Goal: Transaction & Acquisition: Obtain resource

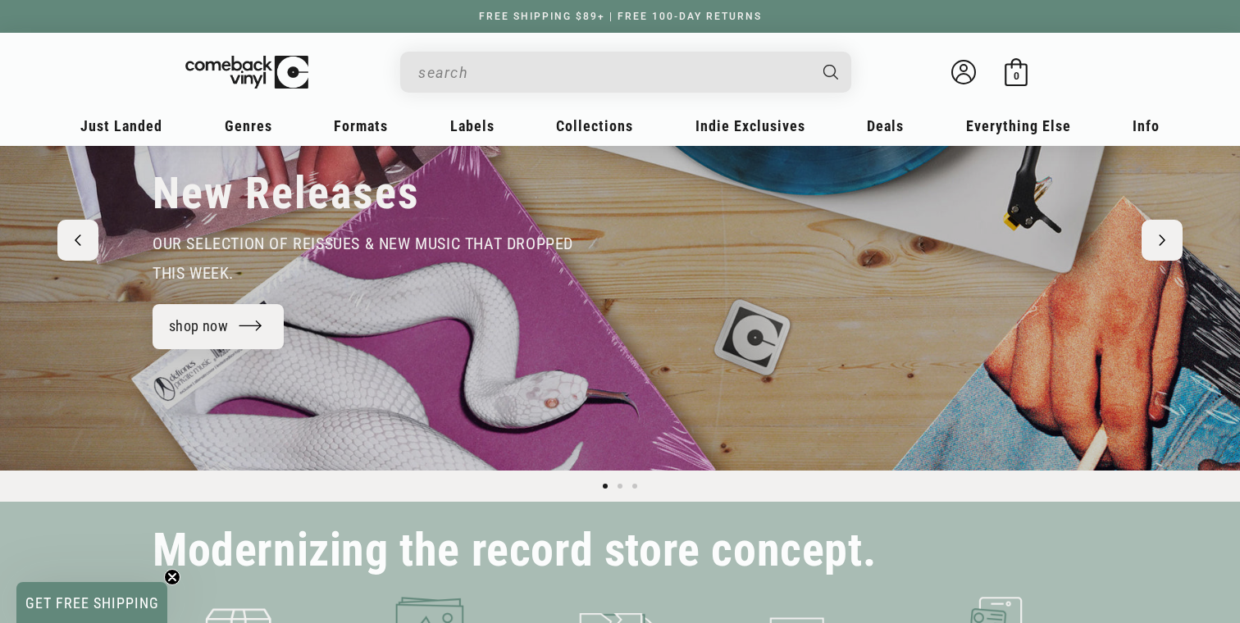
scroll to position [168, 0]
click at [592, 77] on input "When autocomplete results are available use up and down arrows to review and en…" at bounding box center [612, 73] width 389 height 34
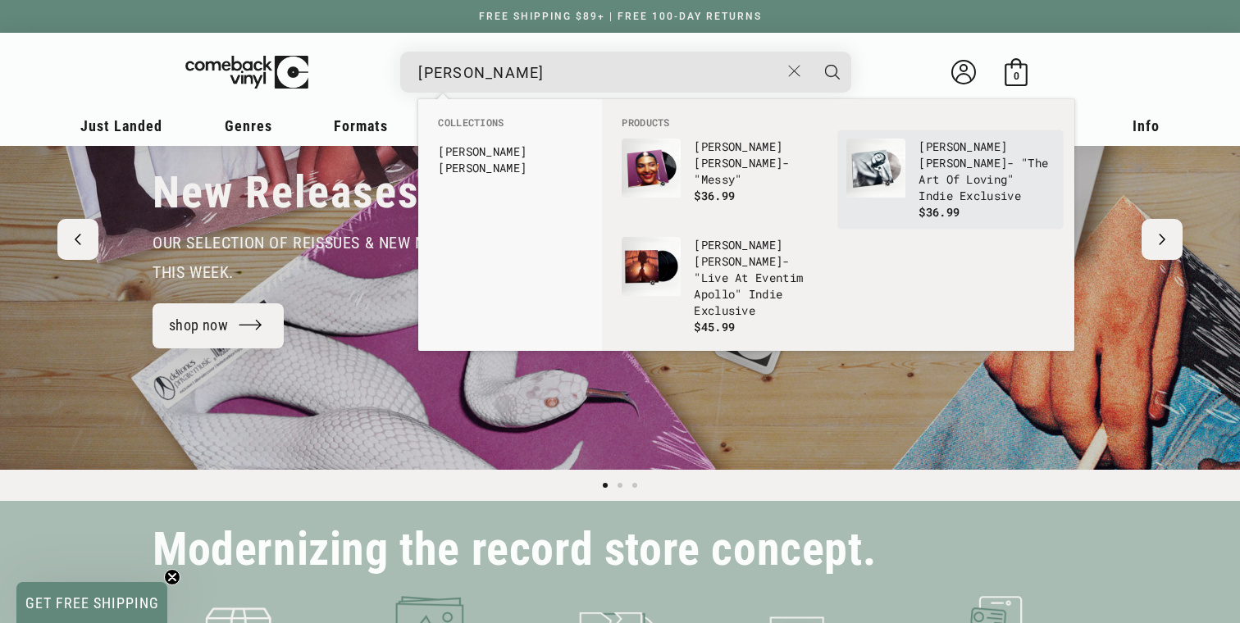
type input "[PERSON_NAME]"
click at [918, 207] on link "[PERSON_NAME] - "The Art Of Loving" Indie Exclusive $36.99" at bounding box center [950, 180] width 208 height 82
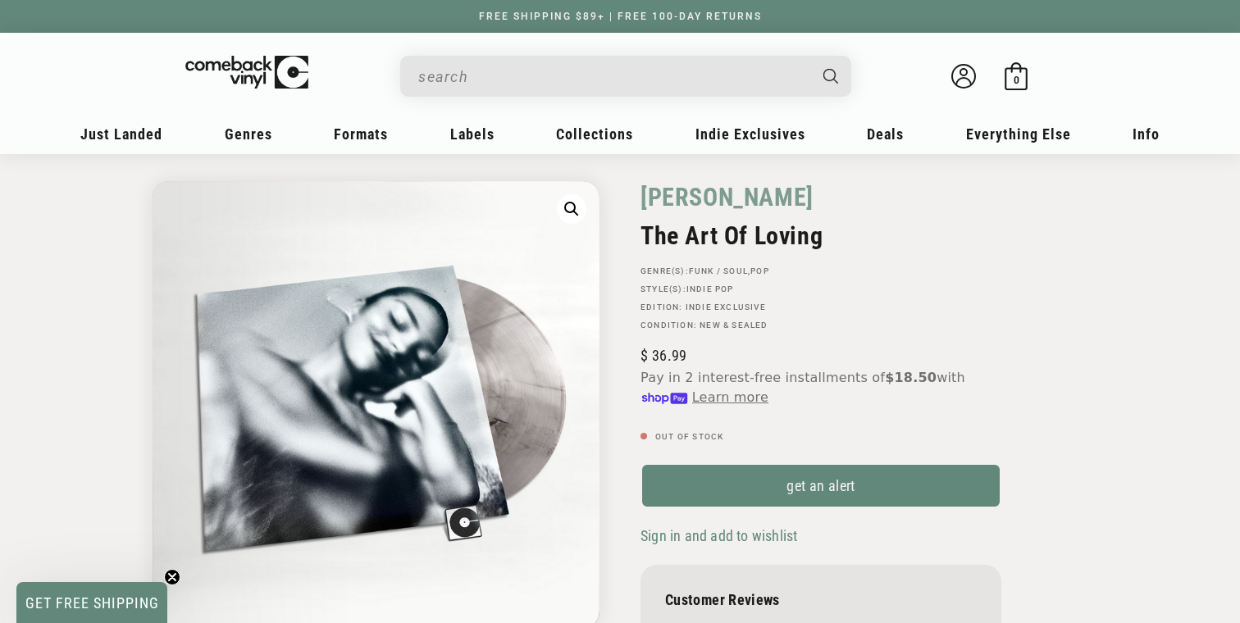
scroll to position [57, 0]
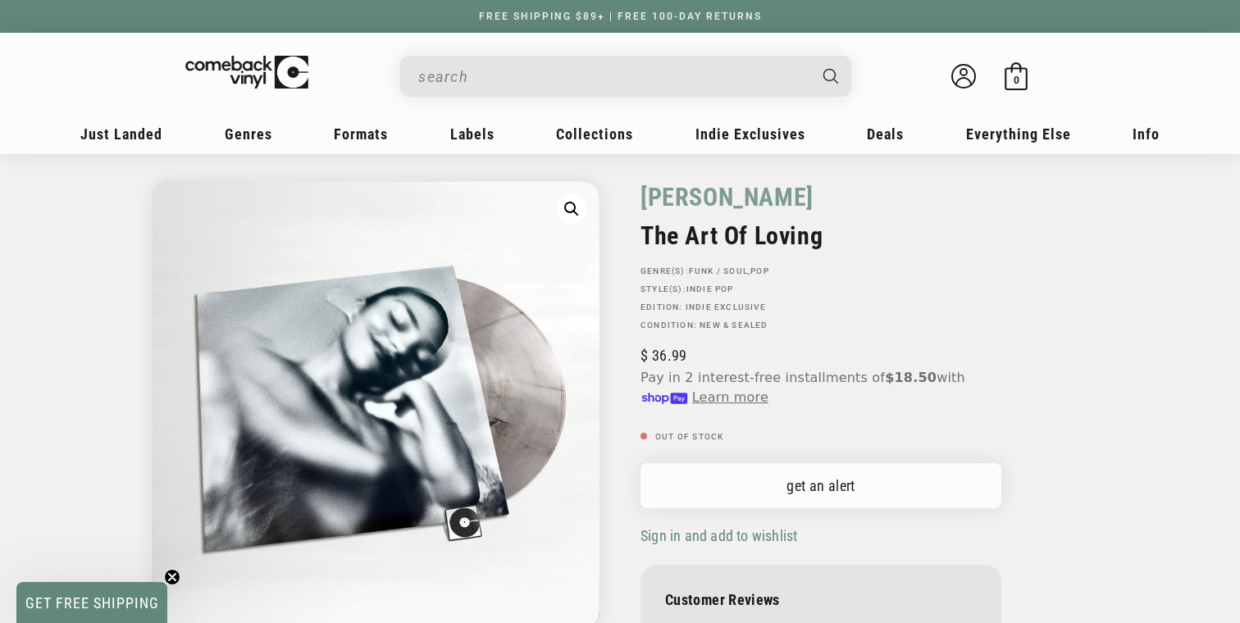
click at [696, 479] on link "get an alert" at bounding box center [820, 485] width 361 height 45
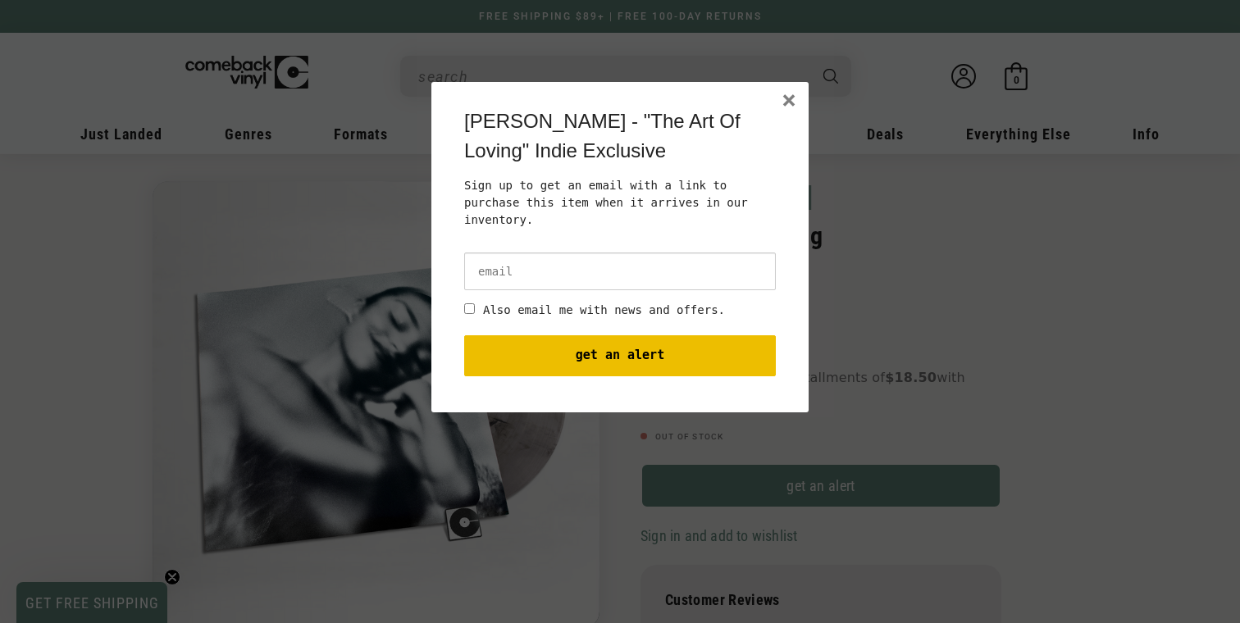
scroll to position [0, 0]
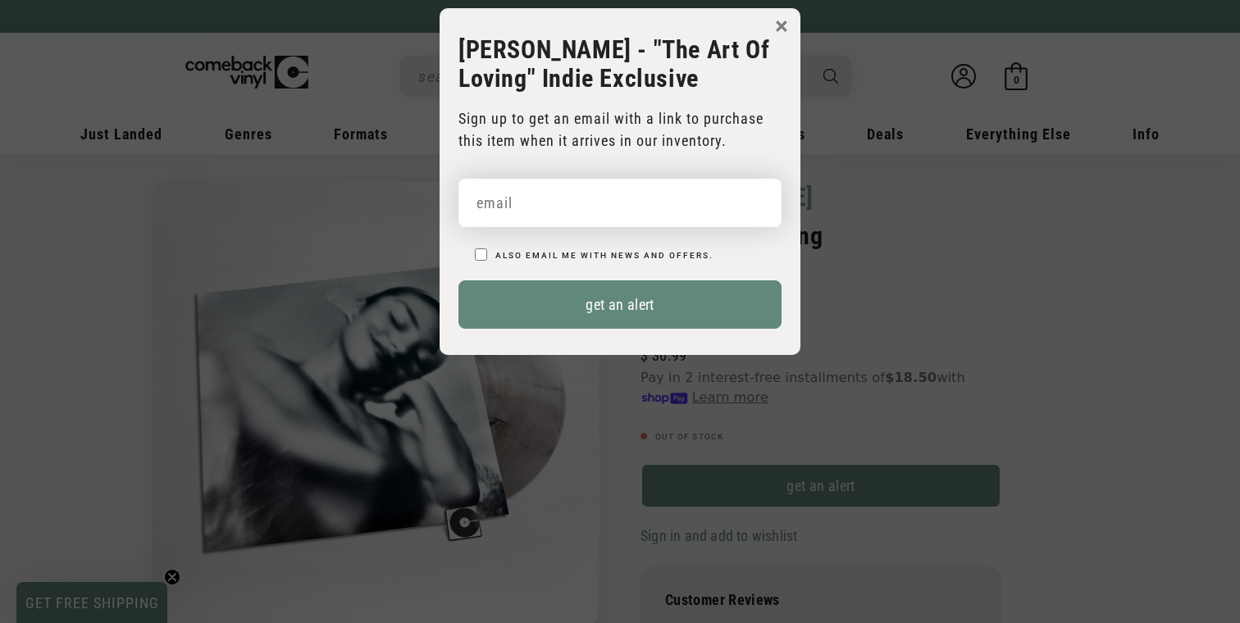
click at [681, 209] on input "email" at bounding box center [619, 203] width 323 height 48
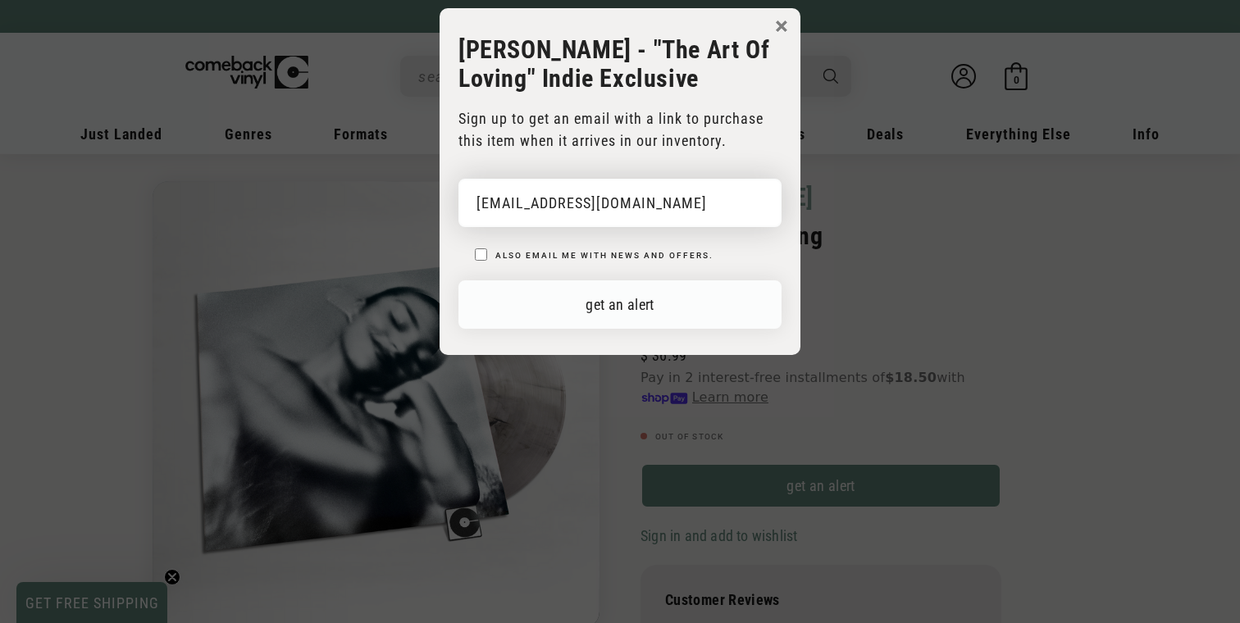
type input "jthomas.personal27@gmail.com"
click at [572, 299] on button "get an alert" at bounding box center [619, 304] width 323 height 48
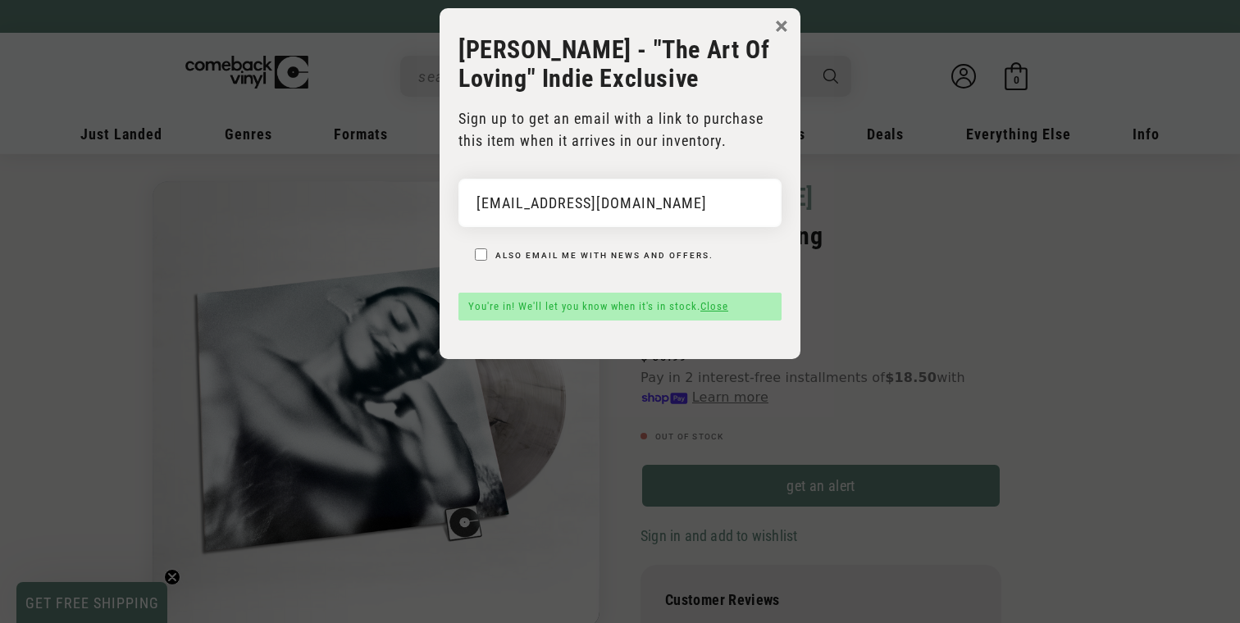
click at [780, 30] on button "×" at bounding box center [781, 26] width 13 height 25
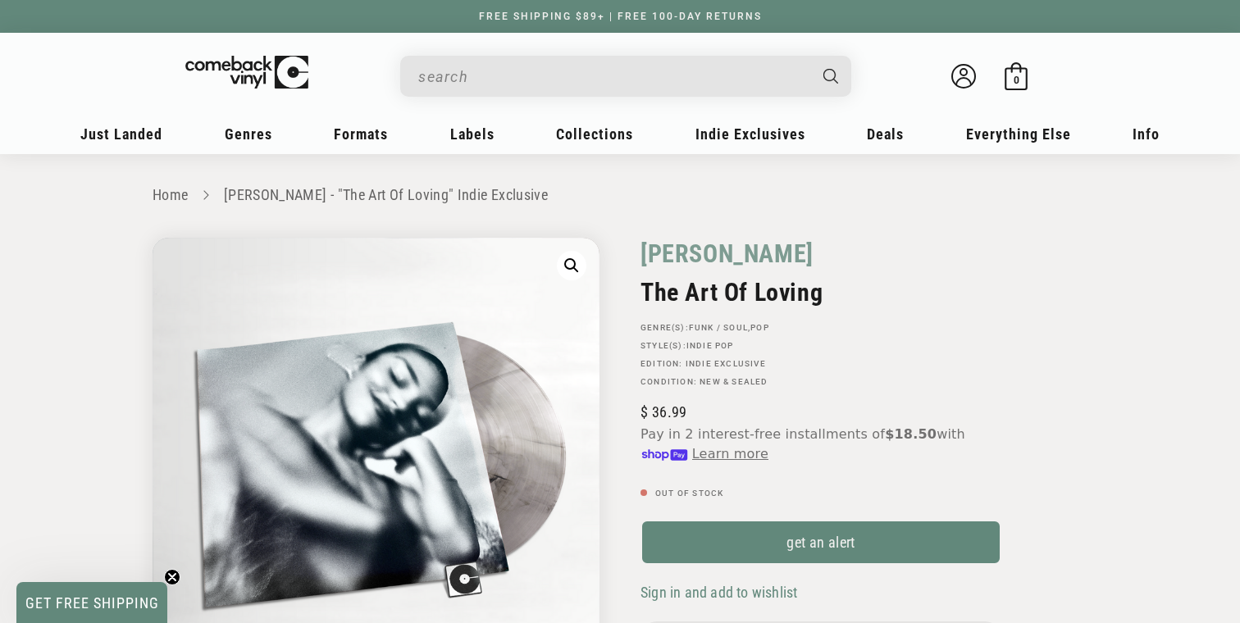
click at [998, 360] on p "Edition: Indie Exclusive" at bounding box center [820, 364] width 361 height 10
